Goal: Contribute content

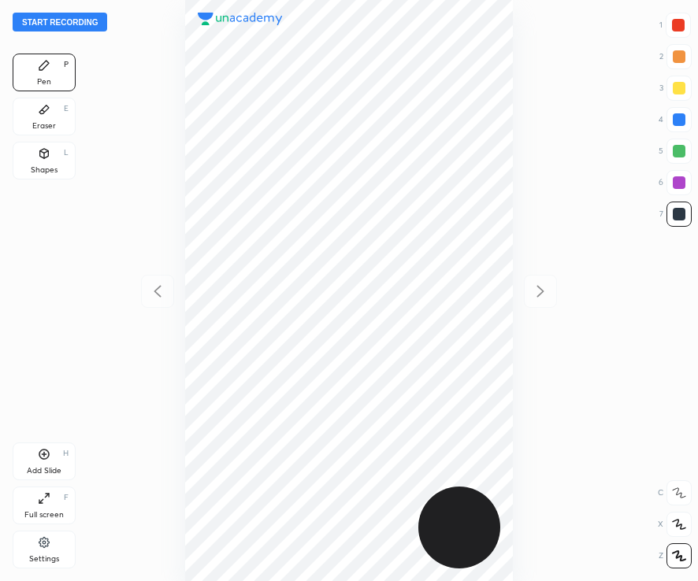
scroll to position [581, 445]
click at [682, 43] on div "1 2 3 4 5 6 7" at bounding box center [675, 123] width 33 height 221
click at [681, 32] on div at bounding box center [678, 25] width 25 height 25
click at [88, 22] on button "Start recording" at bounding box center [60, 22] width 95 height 19
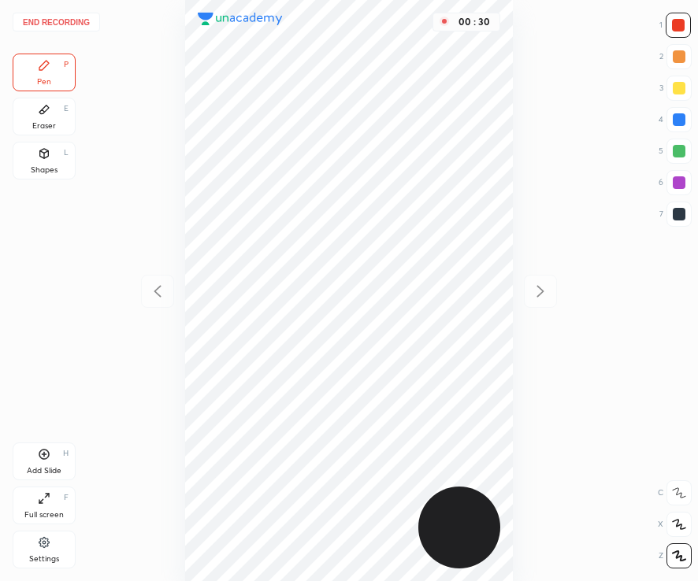
click at [678, 222] on div at bounding box center [679, 214] width 25 height 25
click at [682, 32] on div at bounding box center [678, 25] width 25 height 25
click at [674, 218] on div at bounding box center [679, 214] width 13 height 13
click at [59, 112] on div "Eraser E" at bounding box center [44, 117] width 63 height 38
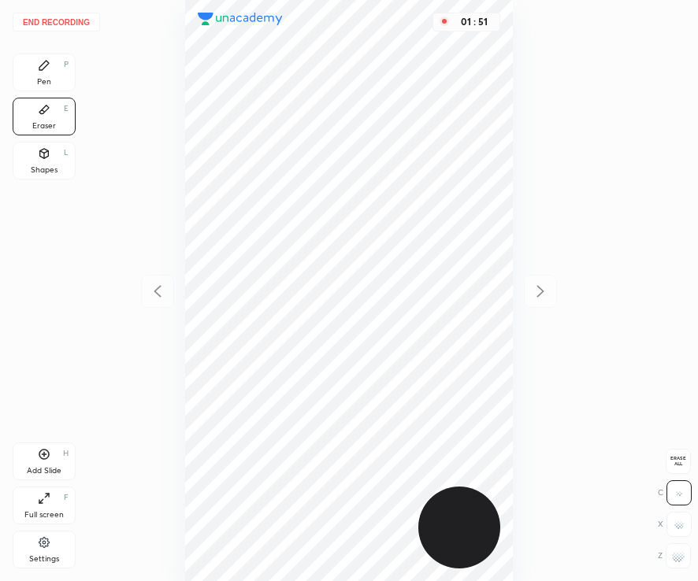
click at [48, 71] on icon at bounding box center [44, 65] width 13 height 13
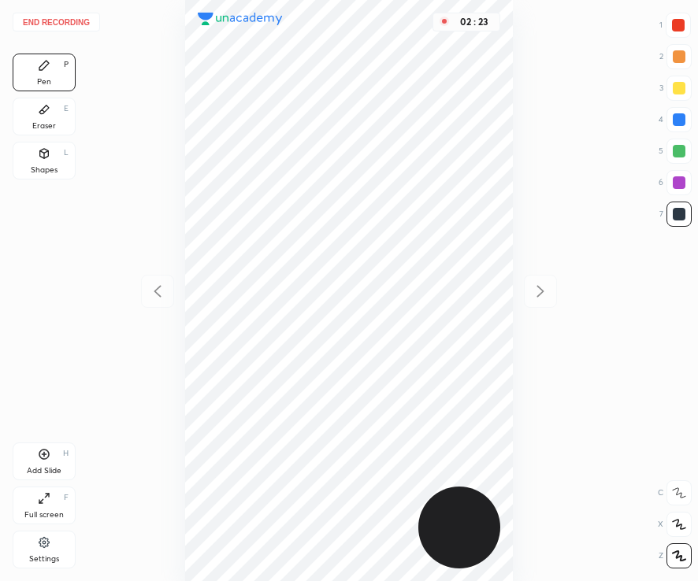
click at [50, 470] on div "Add Slide" at bounding box center [44, 471] width 35 height 8
click at [683, 33] on div at bounding box center [678, 25] width 25 height 25
click at [43, 156] on icon at bounding box center [44, 153] width 9 height 9
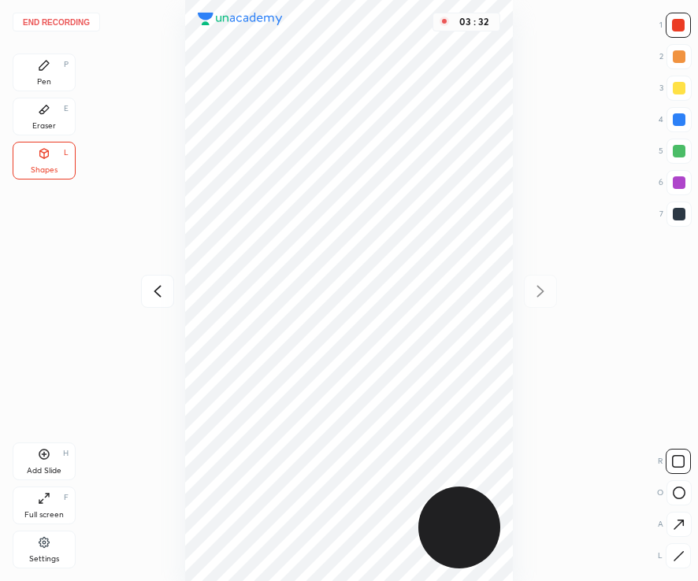
click at [69, 20] on button "End recording" at bounding box center [56, 22] width 87 height 19
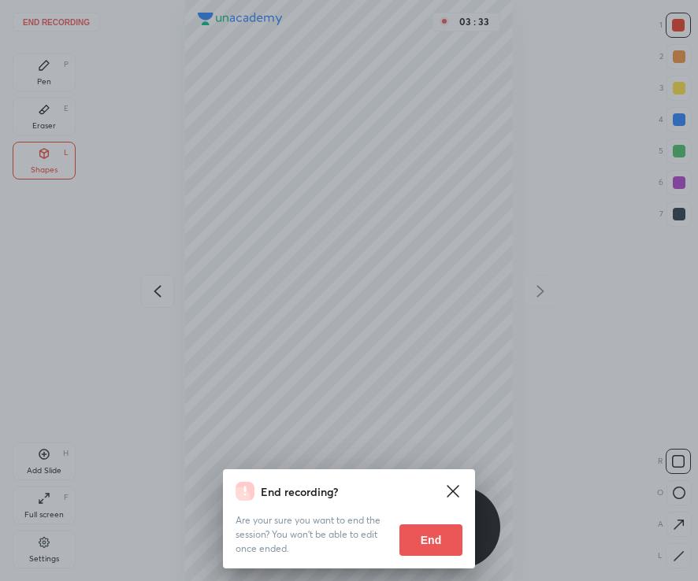
click at [414, 544] on button "End" at bounding box center [430, 541] width 63 height 32
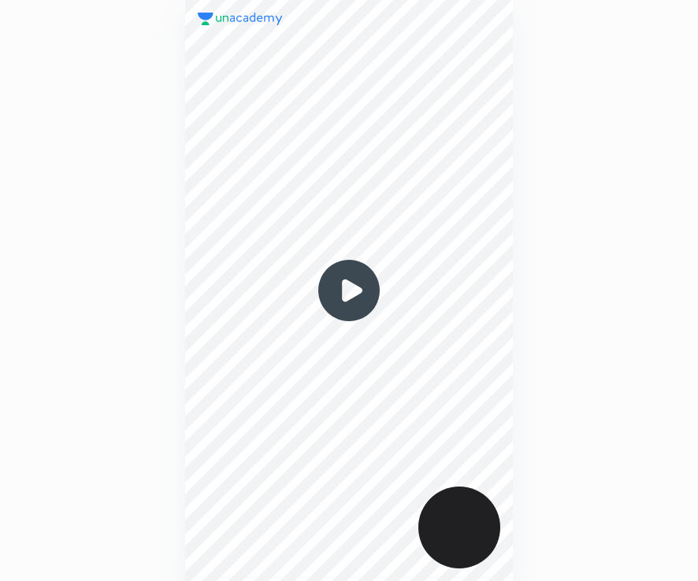
scroll to position [581, 445]
click at [351, 291] on img at bounding box center [349, 291] width 76 height 76
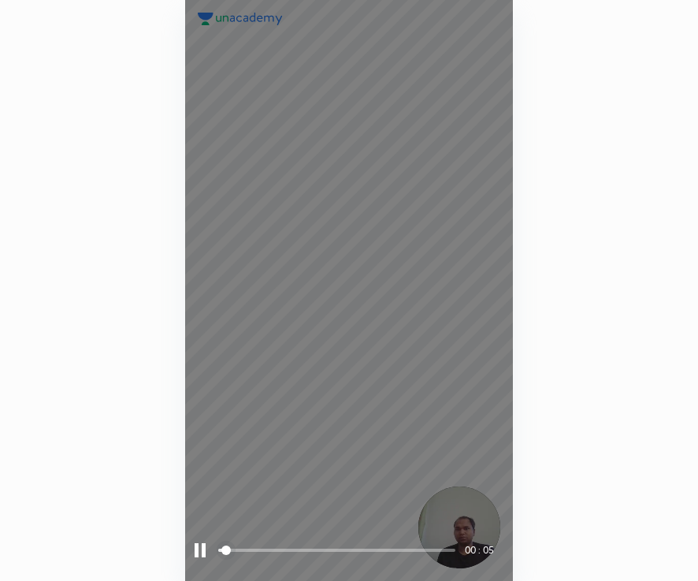
click at [251, 548] on span at bounding box center [336, 551] width 236 height 24
click at [301, 544] on span at bounding box center [336, 551] width 236 height 24
click at [350, 544] on span at bounding box center [336, 551] width 236 height 24
drag, startPoint x: 198, startPoint y: 553, endPoint x: 196, endPoint y: 541, distance: 11.9
click at [198, 552] on div at bounding box center [200, 551] width 11 height 14
